Goal: Information Seeking & Learning: Check status

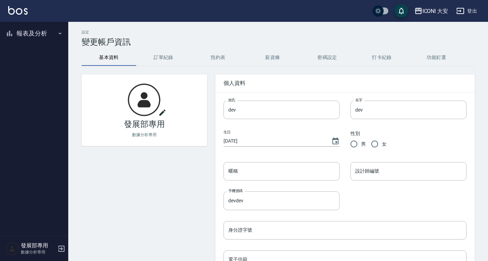
click at [40, 28] on button "報表及分析" at bounding box center [34, 34] width 63 height 18
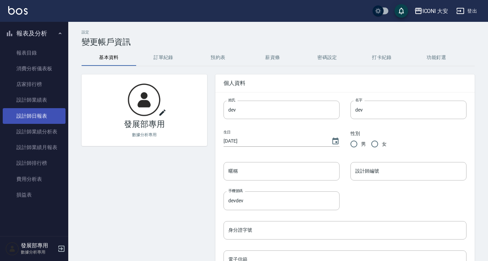
click at [46, 117] on link "設計師日報表" at bounding box center [34, 116] width 63 height 16
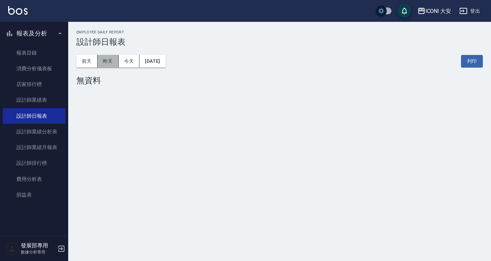
click at [113, 60] on button "昨天" at bounding box center [108, 61] width 21 height 13
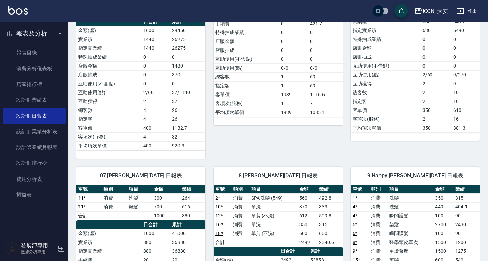
scroll to position [34, 0]
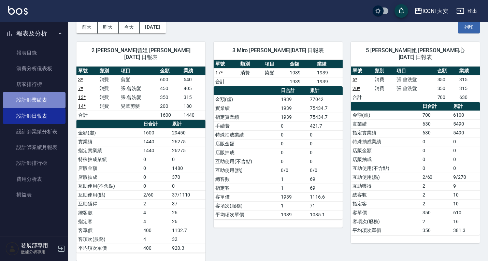
click at [33, 105] on link "設計師業績表" at bounding box center [34, 100] width 63 height 16
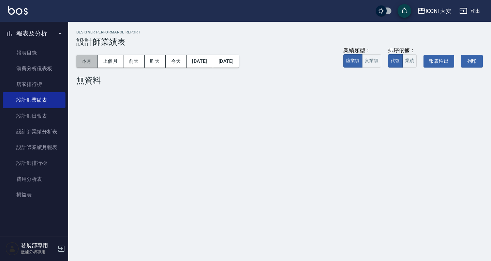
click at [88, 56] on button "本月" at bounding box center [86, 61] width 21 height 13
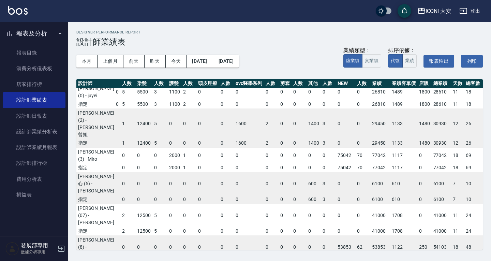
scroll to position [0, 76]
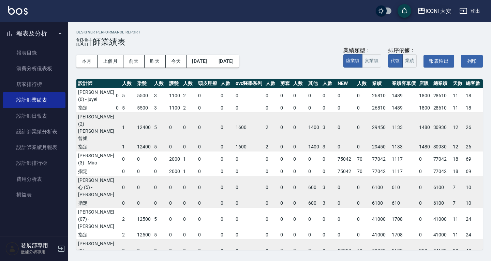
click at [429, 10] on div "ICONI 大安" at bounding box center [439, 11] width 26 height 9
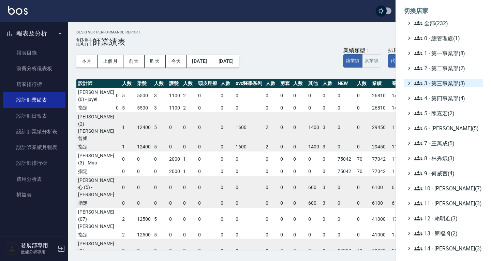
click at [440, 83] on span "3 - 第三事業部(3)" at bounding box center [447, 83] width 66 height 8
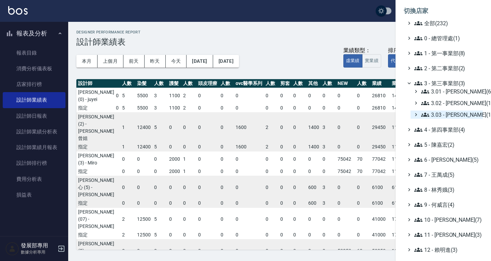
click at [452, 114] on span "3.03 - 張湘妮(1)" at bounding box center [450, 115] width 59 height 8
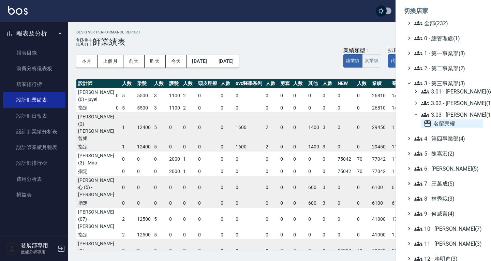
click at [451, 123] on span "名留民權" at bounding box center [452, 123] width 57 height 8
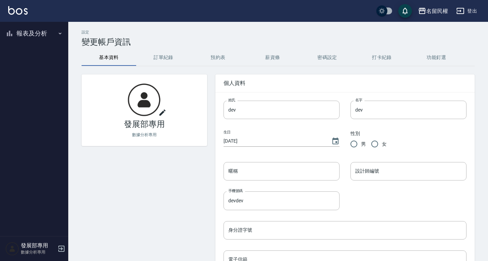
click at [44, 35] on button "報表及分析" at bounding box center [34, 34] width 63 height 18
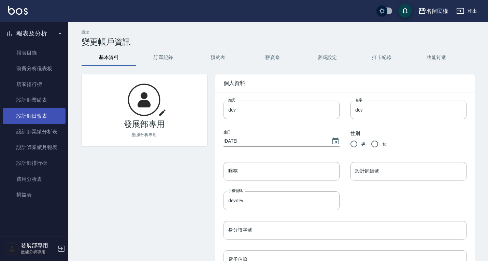
click at [40, 117] on link "設計師日報表" at bounding box center [34, 116] width 63 height 16
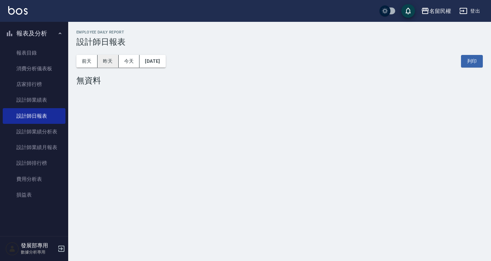
click at [104, 67] on button "昨天" at bounding box center [108, 61] width 21 height 13
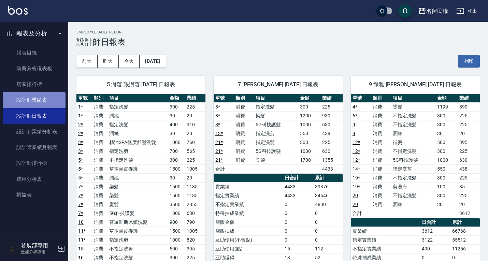
click at [37, 101] on link "設計師業績表" at bounding box center [34, 100] width 63 height 16
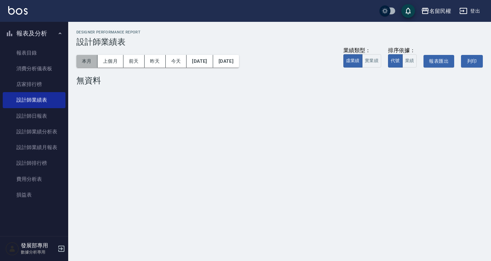
click at [87, 62] on button "本月" at bounding box center [86, 61] width 21 height 13
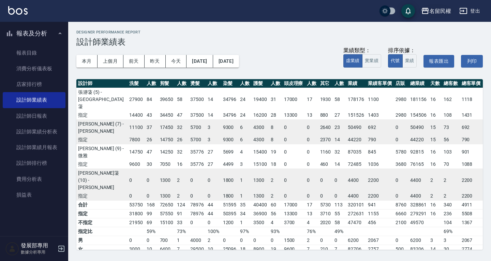
click at [441, 13] on div "名留民權" at bounding box center [440, 11] width 22 height 9
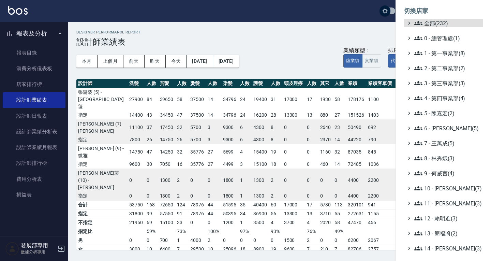
click at [435, 57] on ul "全部(232) 0 - 總管理處(1) 1 - 第一事業部(8) 2 - 第二事業部(2) 3 - 第三事業部(3) 4 - 第四事業部(4) 5 - [PE…" at bounding box center [443, 188] width 79 height 338
click at [435, 54] on span "1 - 第一事業部(8)" at bounding box center [447, 53] width 66 height 8
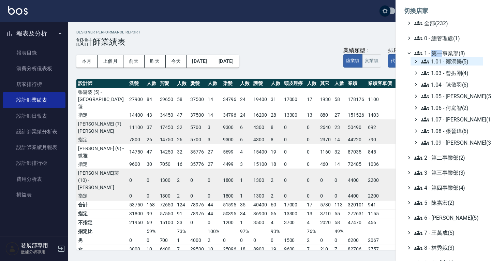
click at [439, 61] on span "1.01 - 鄭洞樂(5)" at bounding box center [450, 61] width 59 height 8
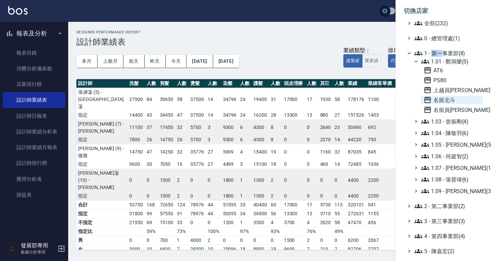
click at [453, 99] on span "名留北斗" at bounding box center [452, 100] width 57 height 8
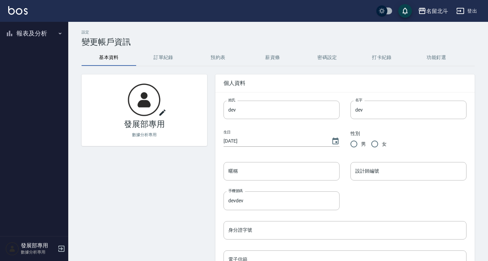
click at [32, 34] on button "報表及分析" at bounding box center [34, 34] width 63 height 18
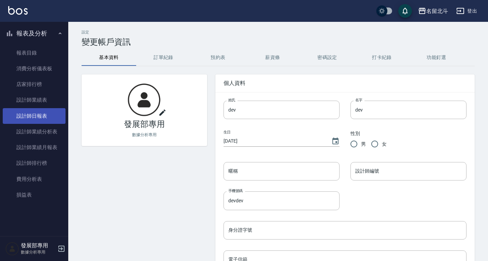
click at [39, 110] on link "設計師日報表" at bounding box center [34, 116] width 63 height 16
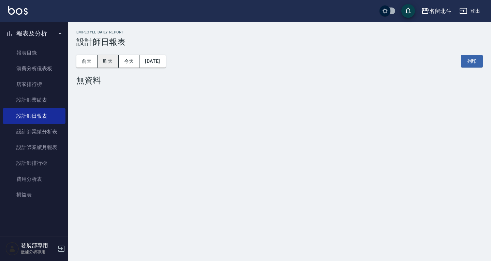
click at [112, 59] on button "昨天" at bounding box center [108, 61] width 21 height 13
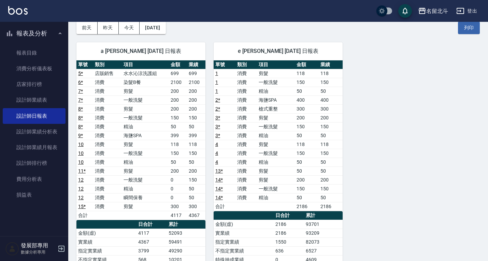
scroll to position [34, 0]
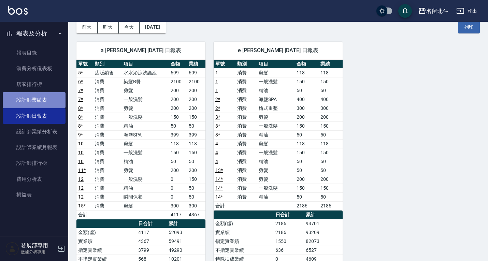
click at [31, 98] on link "設計師業績表" at bounding box center [34, 100] width 63 height 16
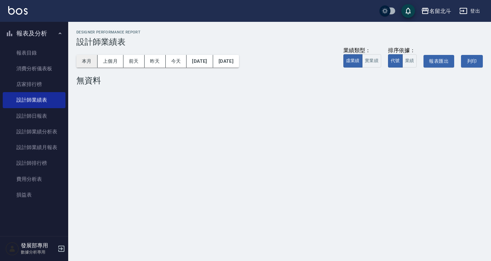
drag, startPoint x: 85, startPoint y: 60, endPoint x: 84, endPoint y: 66, distance: 6.0
click at [85, 60] on button "本月" at bounding box center [86, 61] width 21 height 13
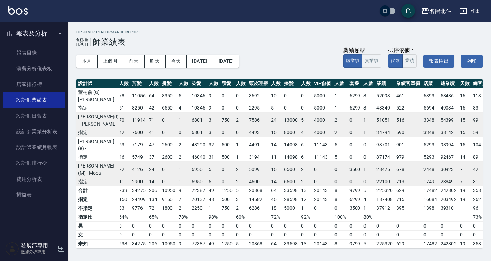
scroll to position [0, 24]
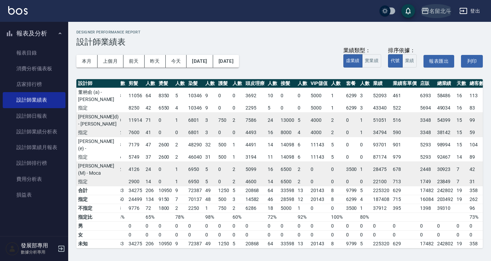
click at [435, 11] on div "名留北斗" at bounding box center [440, 11] width 22 height 9
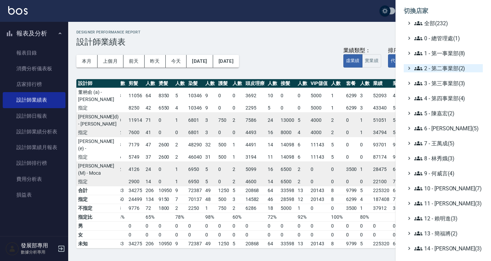
click at [438, 66] on span "2 - 第二事業部(2)" at bounding box center [447, 68] width 66 height 8
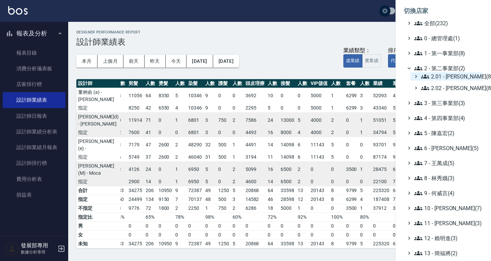
click at [435, 78] on span "2.01 - 李思敏(8)" at bounding box center [450, 76] width 59 height 8
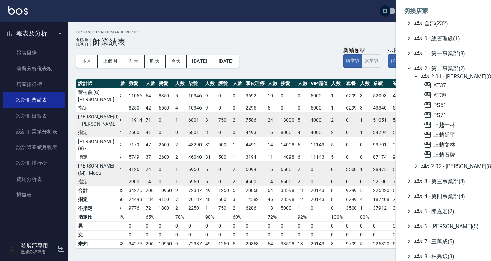
click at [441, 78] on span "2.01 - 李思敏(8)" at bounding box center [450, 76] width 59 height 8
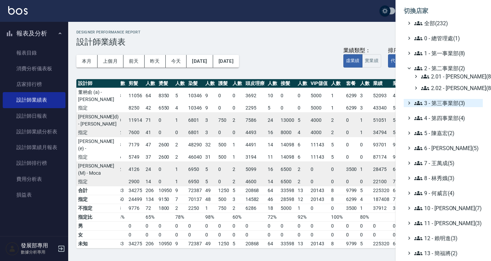
click at [445, 104] on span "3 - 第三事業部(3)" at bounding box center [447, 103] width 66 height 8
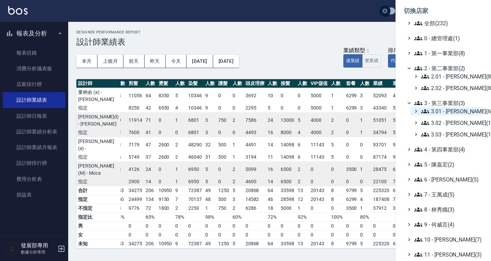
click at [445, 112] on span "3.01 - 蔡承翰(6)" at bounding box center [450, 111] width 59 height 8
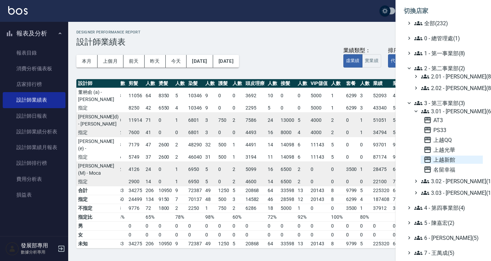
click at [447, 162] on span "上越新館" at bounding box center [452, 160] width 57 height 8
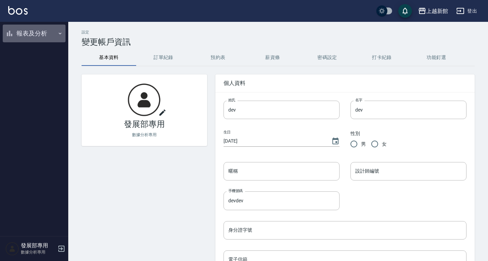
click at [40, 30] on button "報表及分析" at bounding box center [34, 34] width 63 height 18
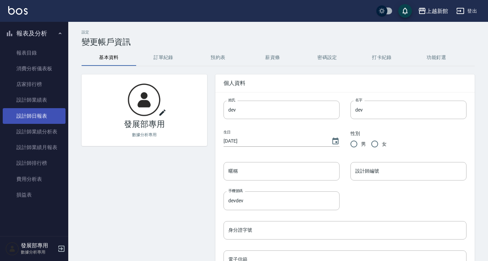
click at [37, 116] on link "設計師日報表" at bounding box center [34, 116] width 63 height 16
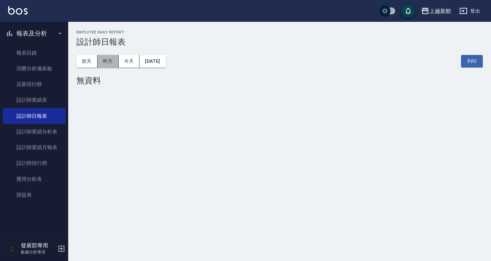
click at [115, 61] on button "昨天" at bounding box center [108, 61] width 21 height 13
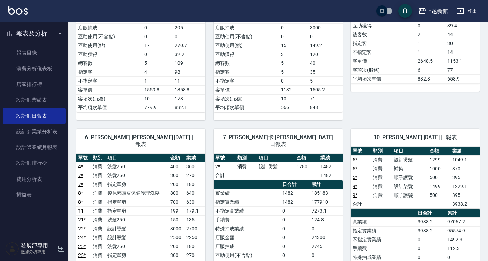
scroll to position [307, 0]
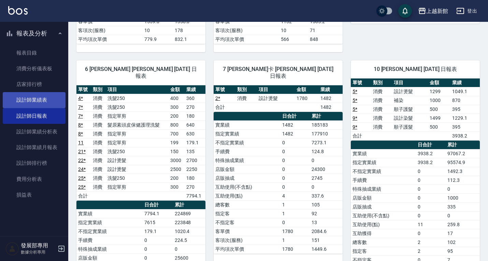
click at [46, 102] on link "設計師業績表" at bounding box center [34, 100] width 63 height 16
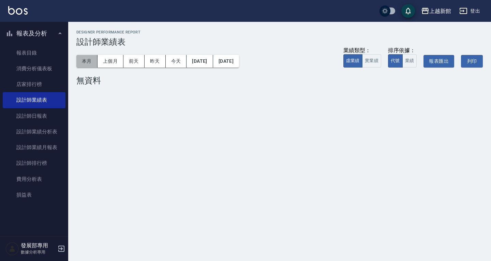
click at [89, 59] on button "本月" at bounding box center [86, 61] width 21 height 13
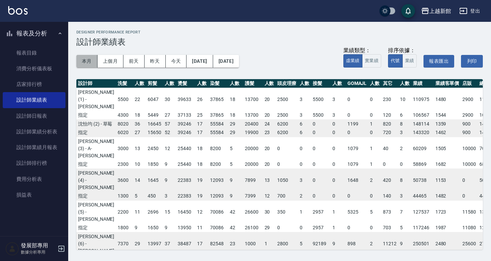
click at [93, 61] on button "本月" at bounding box center [86, 61] width 21 height 13
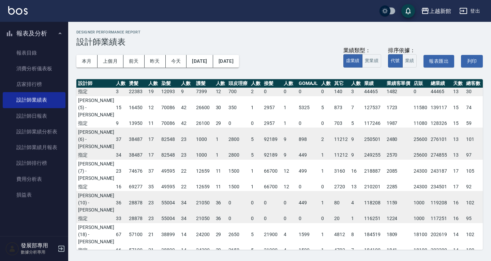
scroll to position [106, 49]
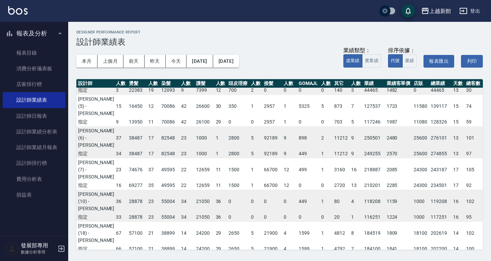
click at [438, 13] on div "上越新館" at bounding box center [440, 11] width 22 height 9
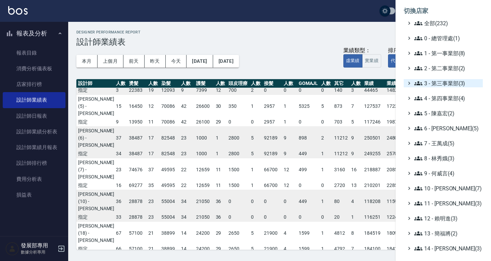
click at [450, 82] on span "3 - 第三事業部(3)" at bounding box center [447, 83] width 66 height 8
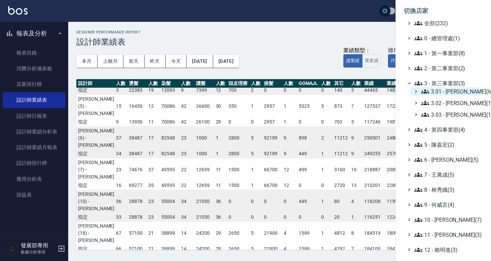
click at [450, 91] on span "3.01 - 蔡承翰(6)" at bounding box center [450, 91] width 59 height 8
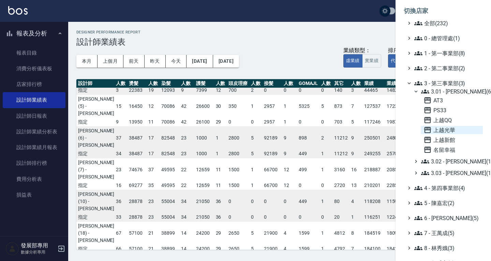
click at [451, 129] on span "上越光華" at bounding box center [452, 130] width 57 height 8
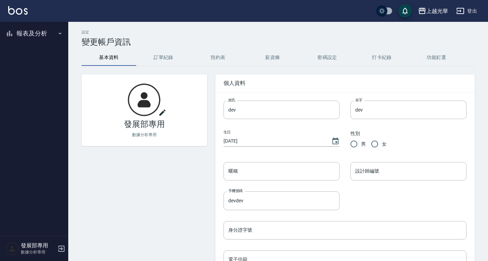
drag, startPoint x: 40, startPoint y: 35, endPoint x: 46, endPoint y: 74, distance: 40.1
click at [40, 35] on button "報表及分析" at bounding box center [34, 34] width 63 height 18
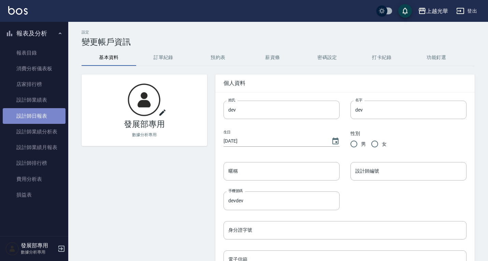
click at [41, 112] on link "設計師日報表" at bounding box center [34, 116] width 63 height 16
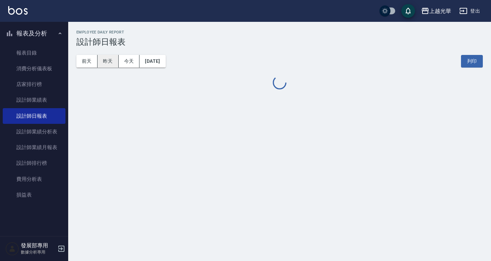
click at [116, 60] on button "昨天" at bounding box center [108, 61] width 21 height 13
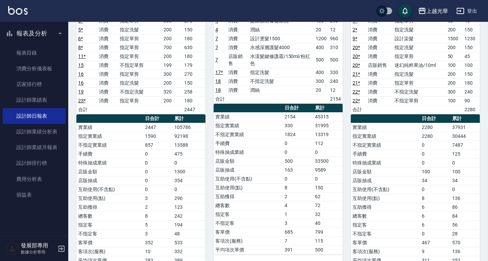
scroll to position [34, 0]
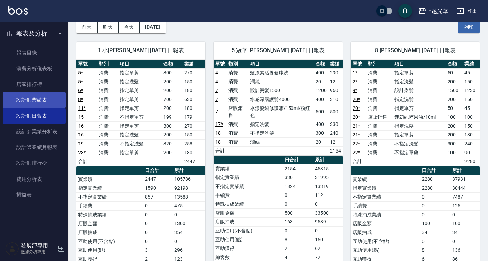
click at [21, 101] on link "設計師業績表" at bounding box center [34, 100] width 63 height 16
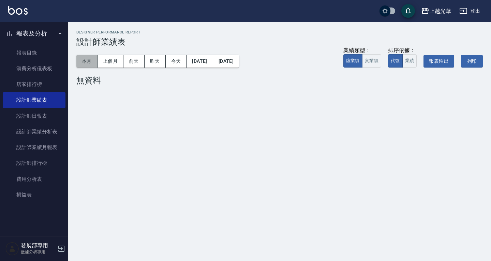
click at [76, 63] on button "本月" at bounding box center [86, 61] width 21 height 13
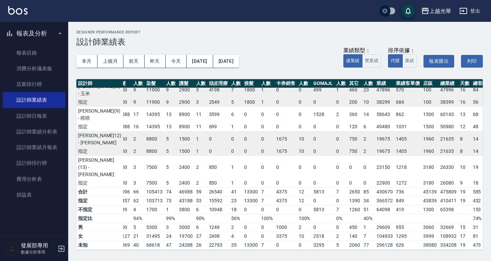
scroll to position [136, 68]
click at [431, 10] on div "上越光華" at bounding box center [440, 11] width 22 height 9
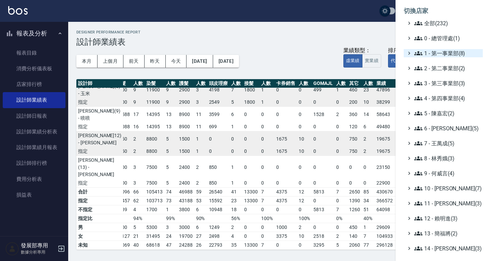
click at [440, 54] on span "1 - 第一事業部(8)" at bounding box center [447, 53] width 66 height 8
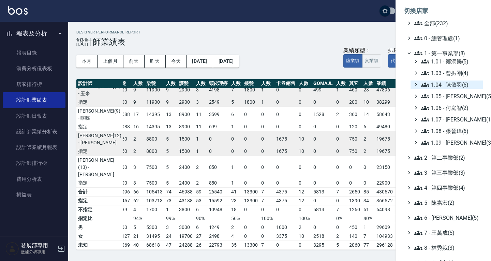
click at [445, 82] on span "1.04 - 陳敬羽(6)" at bounding box center [450, 85] width 59 height 8
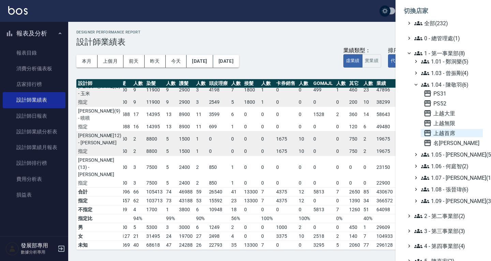
click at [447, 134] on span "上越首席" at bounding box center [452, 133] width 57 height 8
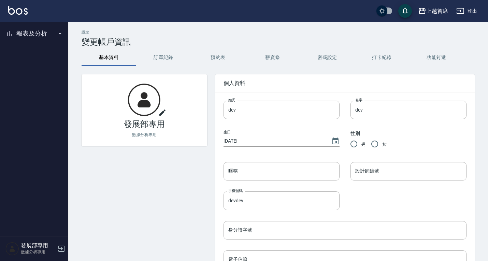
click at [29, 34] on button "報表及分析" at bounding box center [34, 34] width 63 height 18
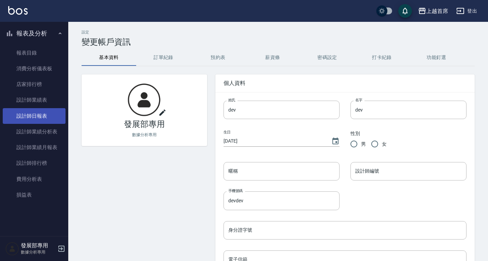
click at [36, 112] on link "設計師日報表" at bounding box center [34, 116] width 63 height 16
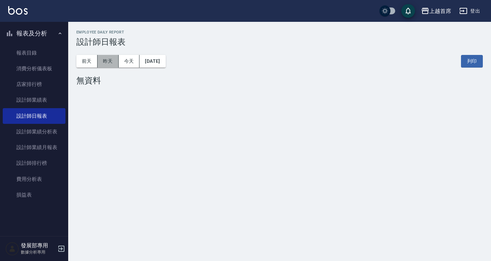
click at [107, 63] on button "昨天" at bounding box center [108, 61] width 21 height 13
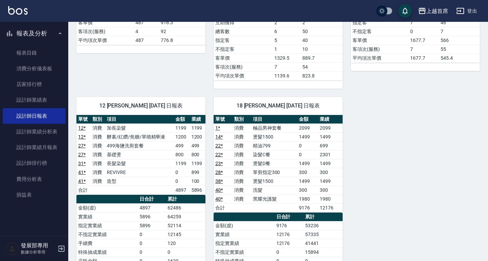
scroll to position [614, 0]
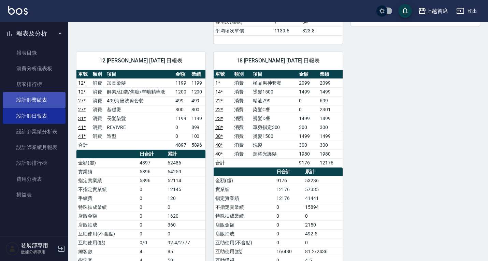
click at [34, 102] on link "設計師業績表" at bounding box center [34, 100] width 63 height 16
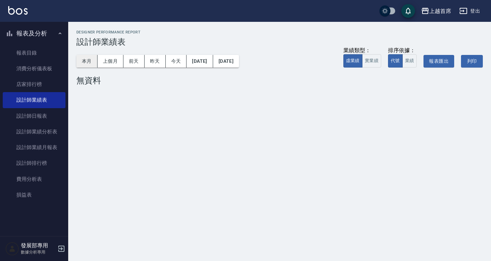
click at [79, 59] on button "本月" at bounding box center [86, 61] width 21 height 13
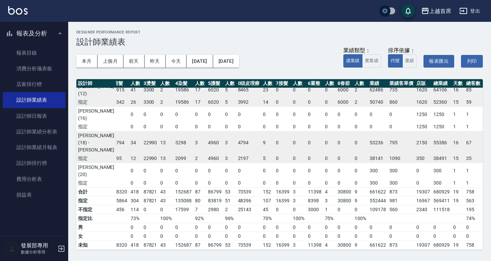
scroll to position [261, 37]
click at [115, 60] on button "上個月" at bounding box center [111, 61] width 26 height 13
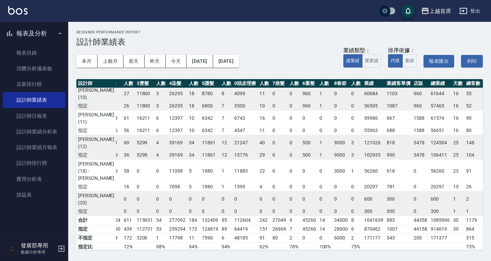
scroll to position [191, 44]
